Goal: Obtain resource: Download file/media

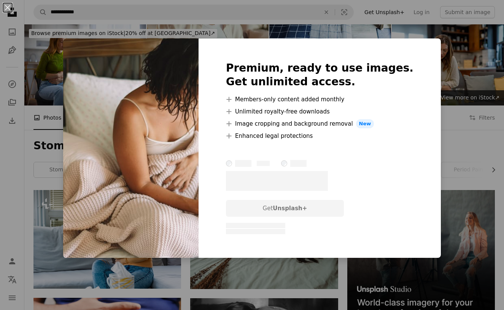
scroll to position [1513, 0]
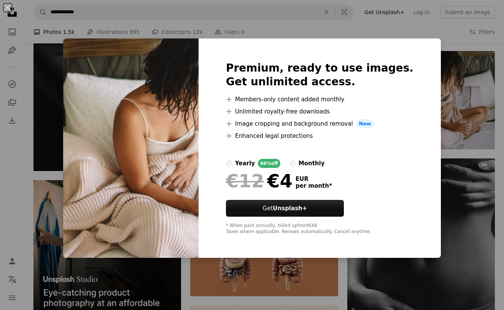
click at [492, 156] on div "An X shape Premium, ready to use images. Get unlimited access. A plus sign Memb…" at bounding box center [252, 155] width 504 height 310
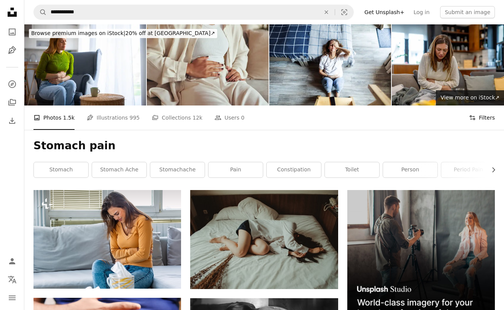
click at [478, 121] on button "Filters Filters" at bounding box center [482, 117] width 26 height 24
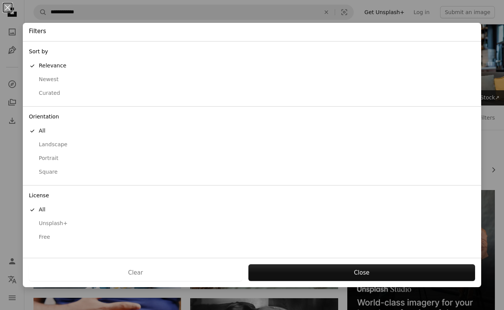
click at [47, 233] on div "Free" at bounding box center [252, 237] width 446 height 8
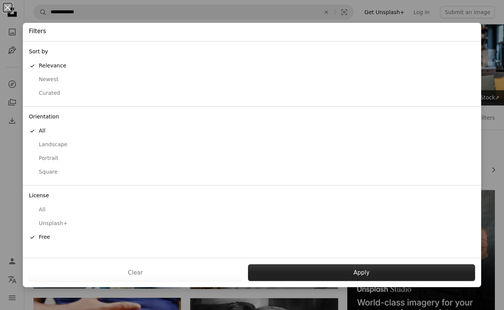
click at [422, 271] on button "Apply" at bounding box center [361, 272] width 227 height 17
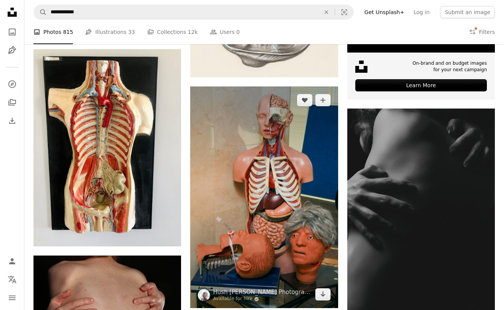
scroll to position [3149, 0]
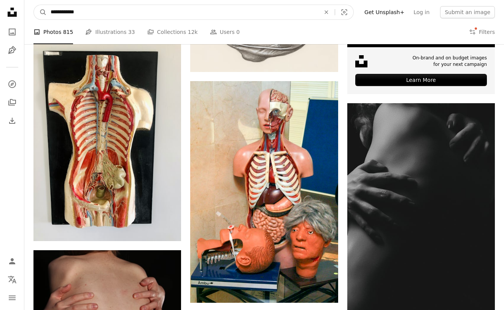
drag, startPoint x: 73, startPoint y: 14, endPoint x: -12, endPoint y: 0, distance: 85.9
type input "****"
click at [40, 12] on button "A magnifying glass" at bounding box center [40, 12] width 13 height 14
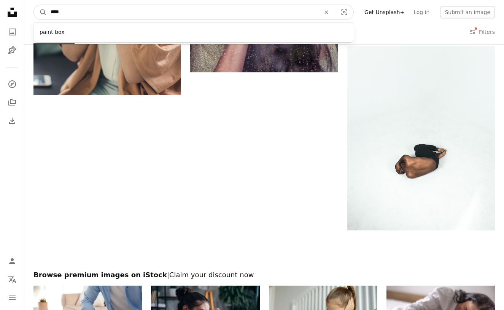
scroll to position [1048, 0]
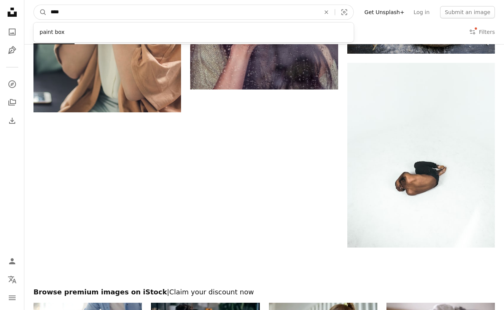
drag, startPoint x: 120, startPoint y: 11, endPoint x: -29, endPoint y: -10, distance: 150.3
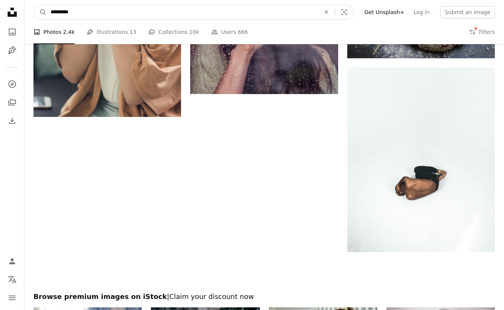
type input "**********"
click at [40, 12] on button "A magnifying glass" at bounding box center [40, 12] width 13 height 14
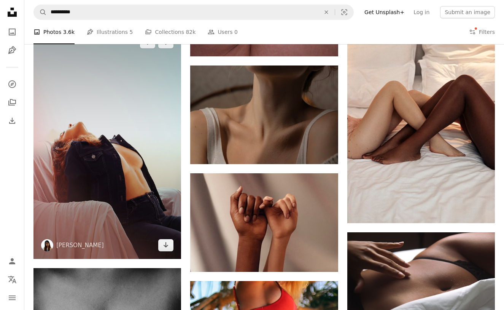
scroll to position [586, 0]
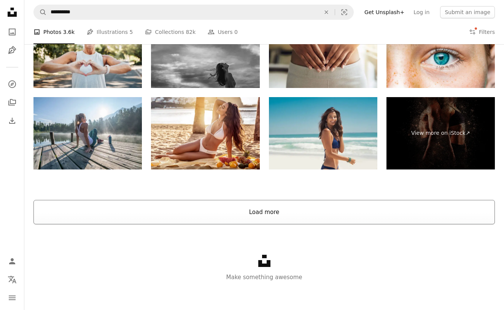
click at [248, 212] on button "Load more" at bounding box center [264, 212] width 462 height 24
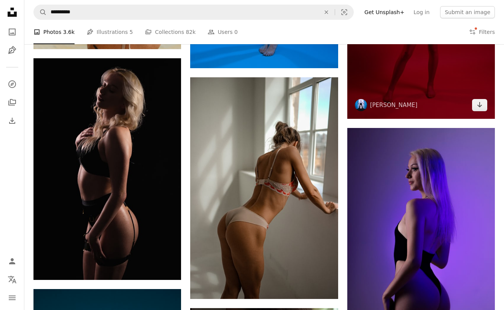
scroll to position [3228, 0]
